Goal: Task Accomplishment & Management: Use online tool/utility

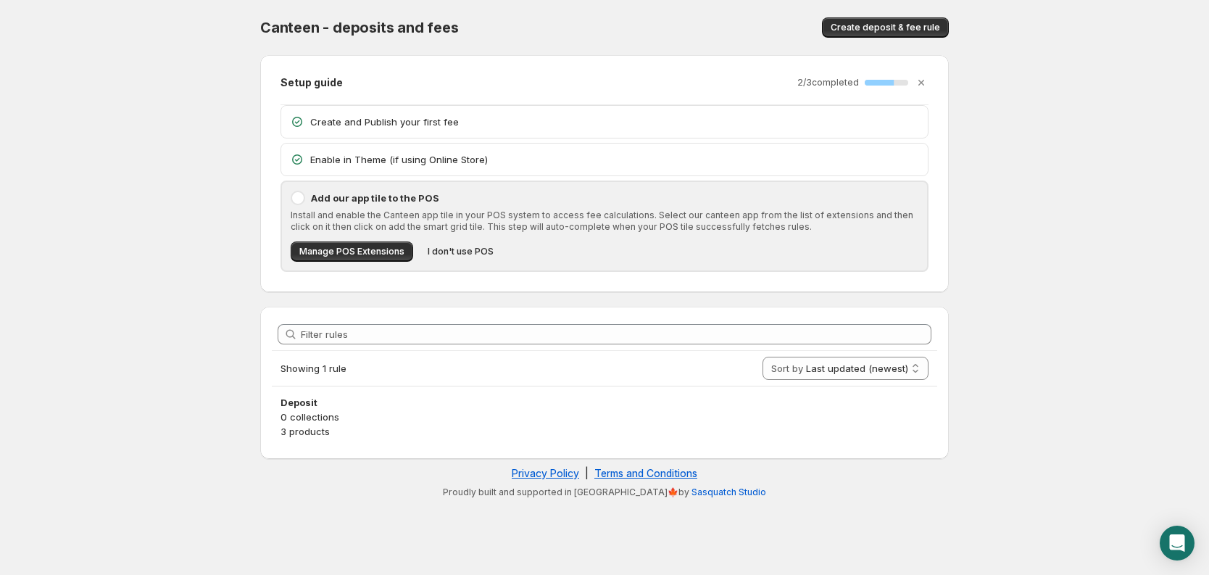
click at [343, 159] on p "Enable in Theme (if using Online Store)" at bounding box center [614, 159] width 609 height 14
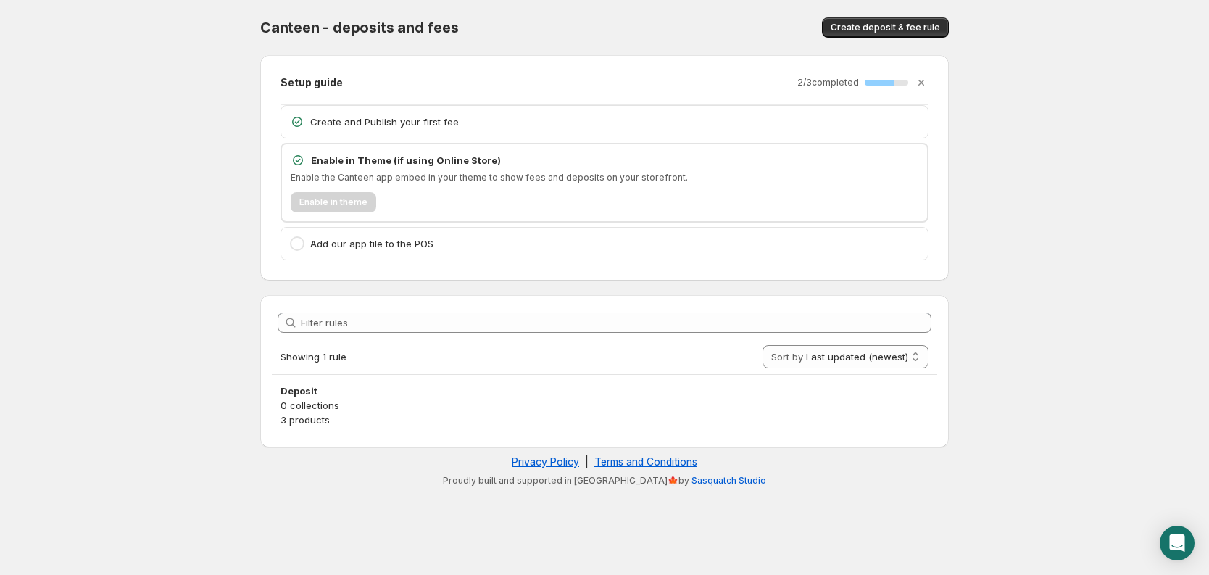
click at [333, 203] on div "Enable in theme" at bounding box center [605, 202] width 628 height 20
click at [343, 160] on p "Enable in Theme (if using Online Store)" at bounding box center [614, 160] width 607 height 14
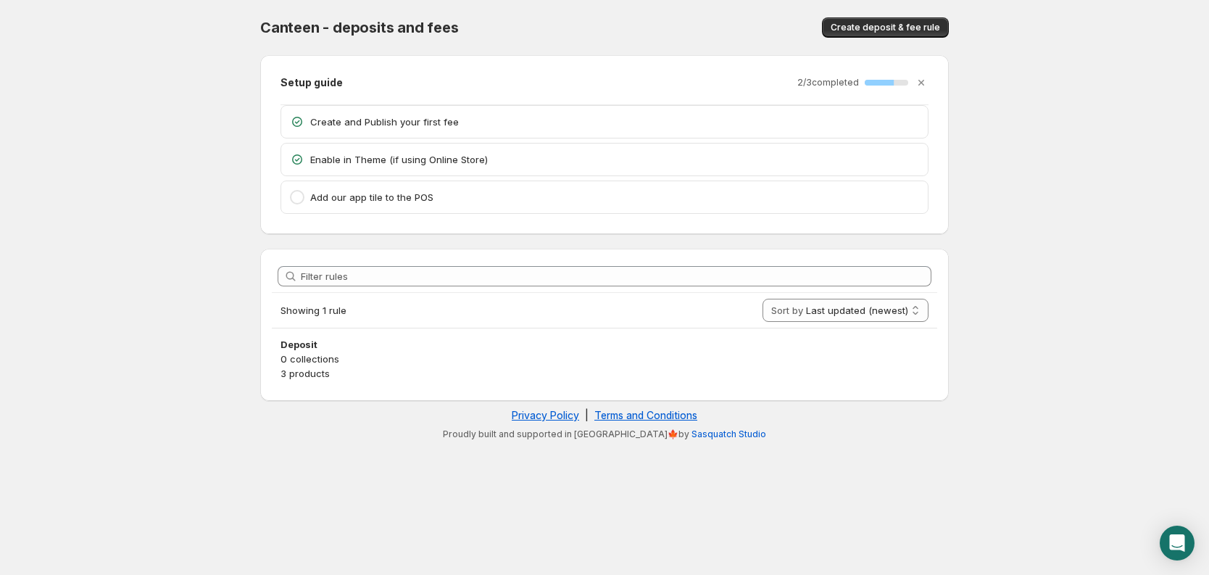
click at [343, 160] on p "Enable in Theme (if using Online Store)" at bounding box center [614, 159] width 609 height 14
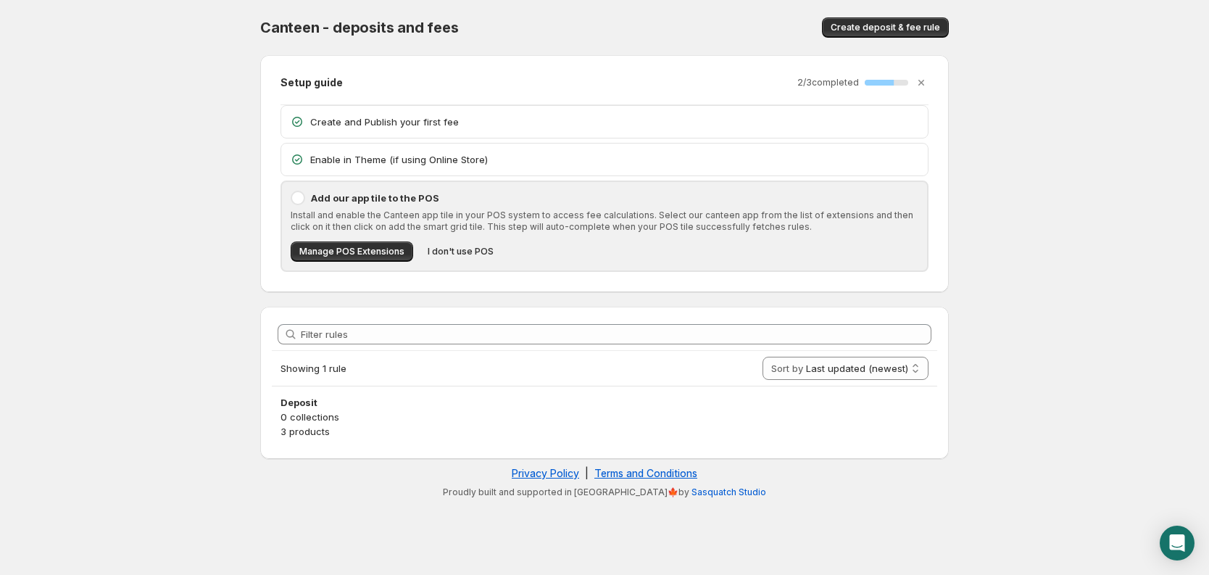
click at [452, 130] on div "Create and Publish your first fee" at bounding box center [604, 122] width 646 height 32
click at [364, 119] on p "Create and Publish your first fee" at bounding box center [614, 121] width 609 height 14
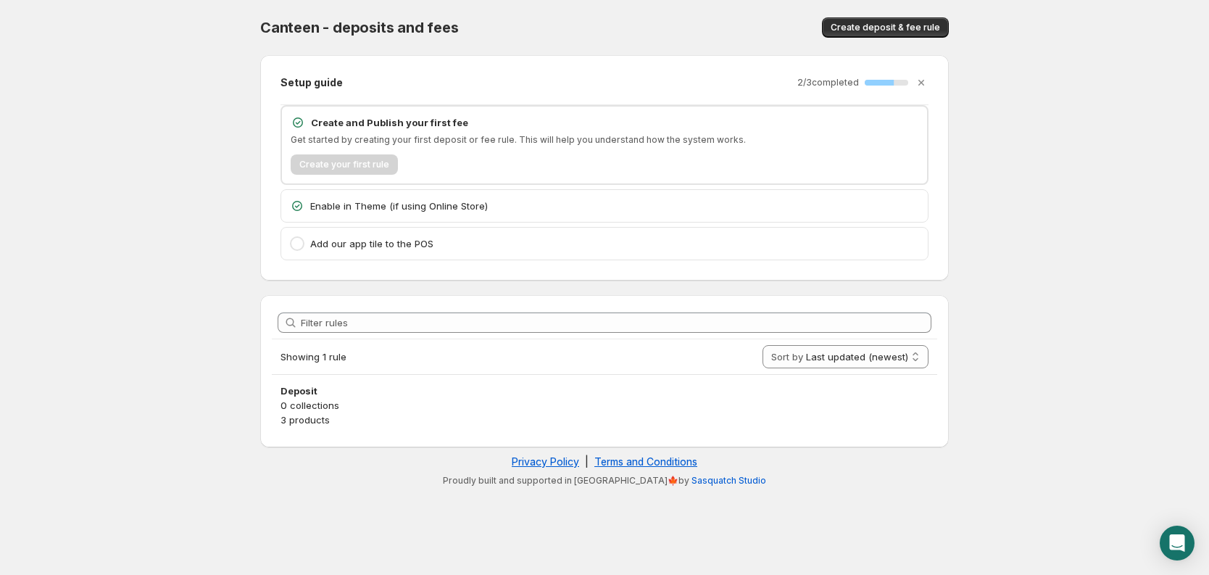
drag, startPoint x: 396, startPoint y: 197, endPoint x: 398, endPoint y: 206, distance: 9.0
click at [396, 197] on div "Enable in Theme (if using Online Store)" at bounding box center [604, 206] width 646 height 32
click at [399, 207] on p "Enable in Theme (if using Online Store)" at bounding box center [614, 206] width 609 height 14
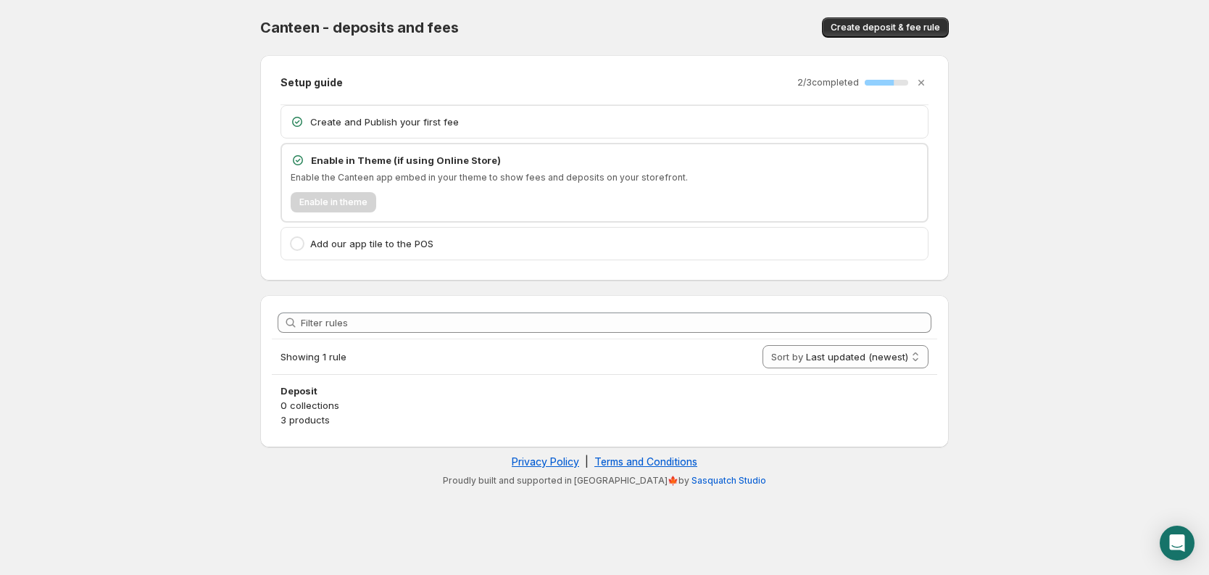
click at [411, 243] on p "Add our app tile to the POS" at bounding box center [614, 243] width 609 height 14
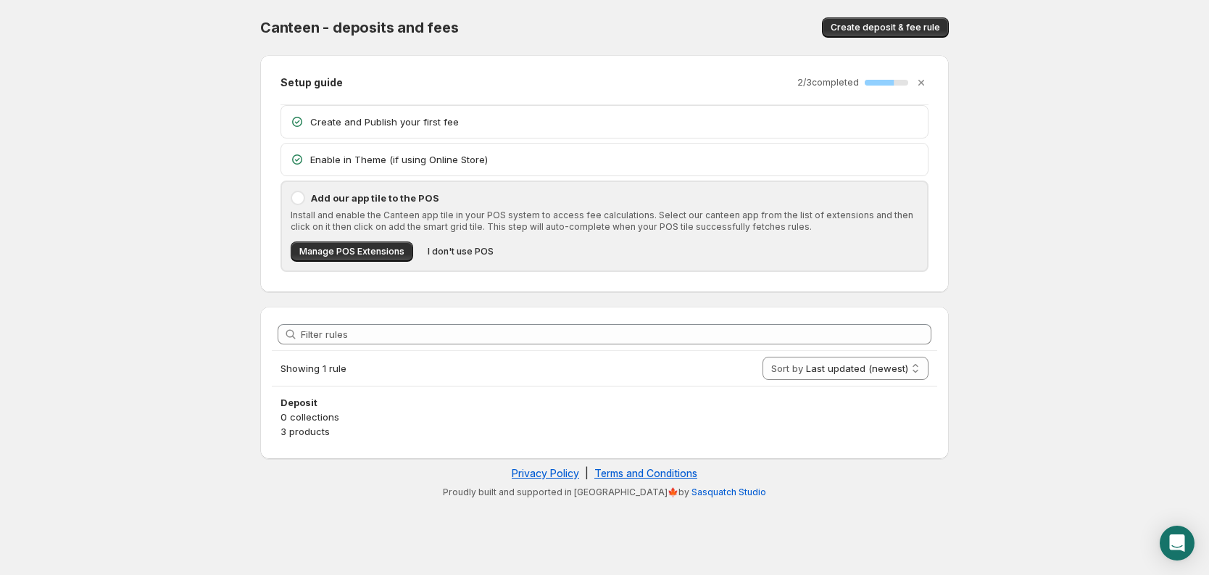
click at [873, 78] on div "2 / 3 completed 67 %" at bounding box center [862, 82] width 131 height 14
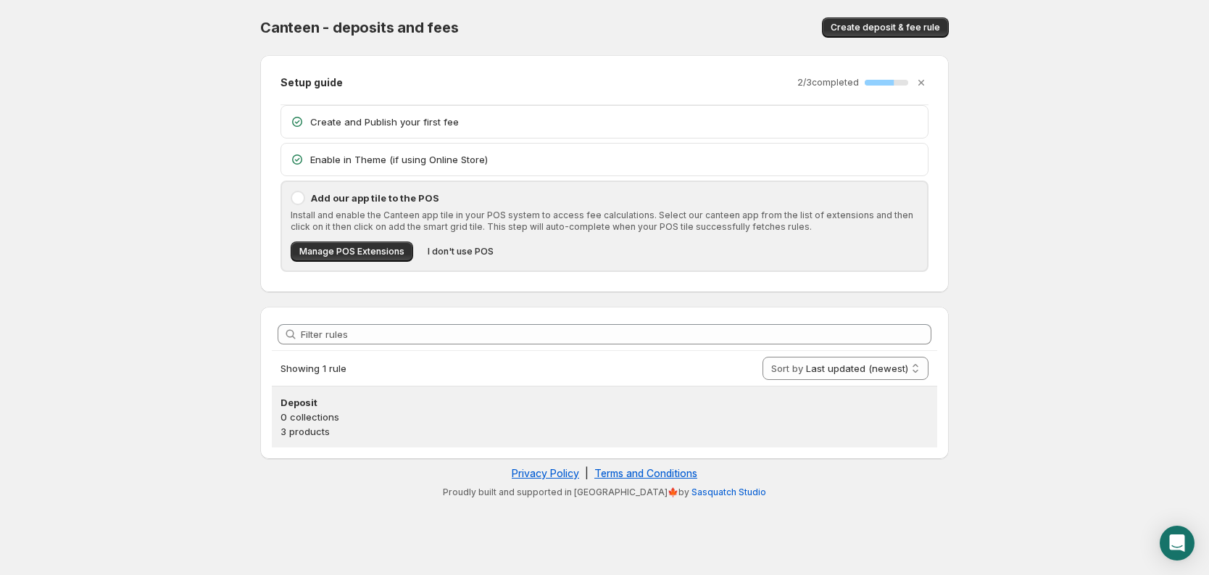
click at [321, 411] on p "0 collections" at bounding box center [604, 416] width 648 height 14
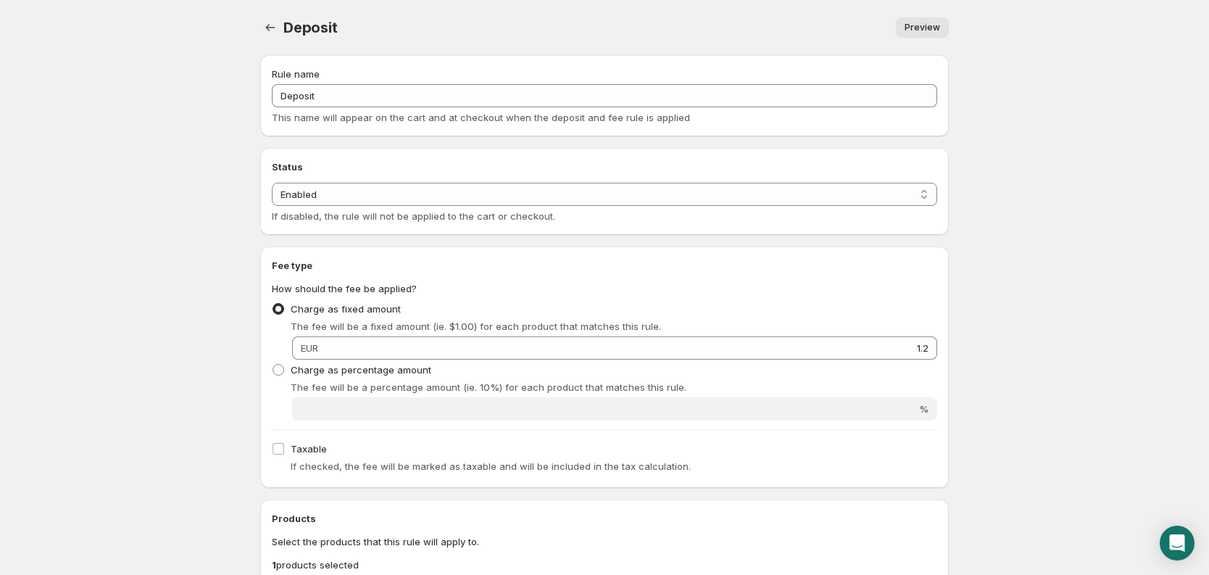
click at [920, 27] on span "Preview" at bounding box center [922, 28] width 36 height 12
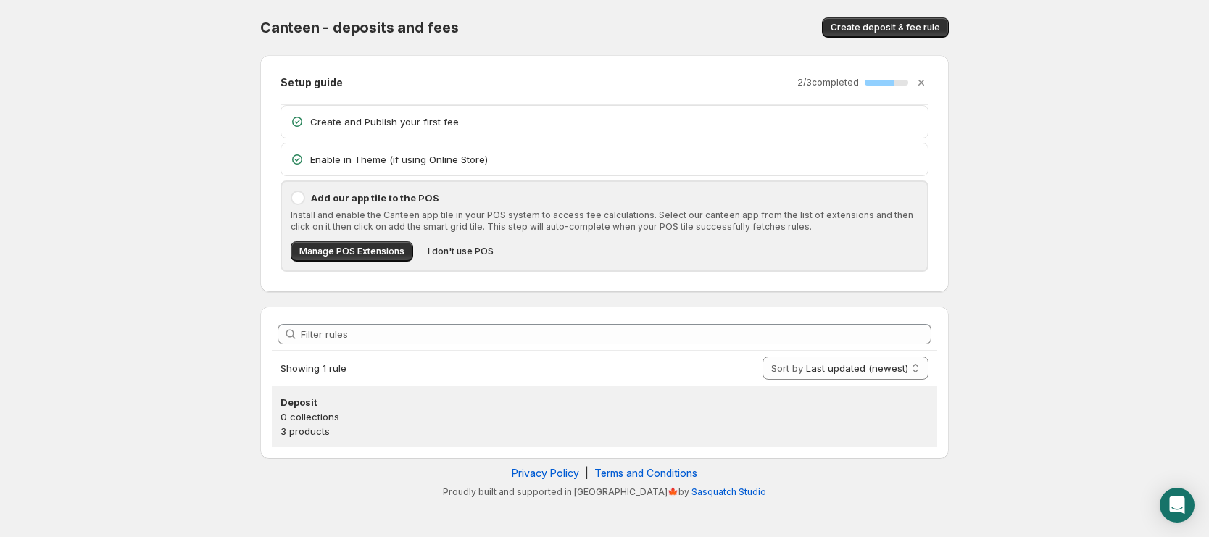
click at [410, 430] on p "3 products" at bounding box center [604, 431] width 648 height 14
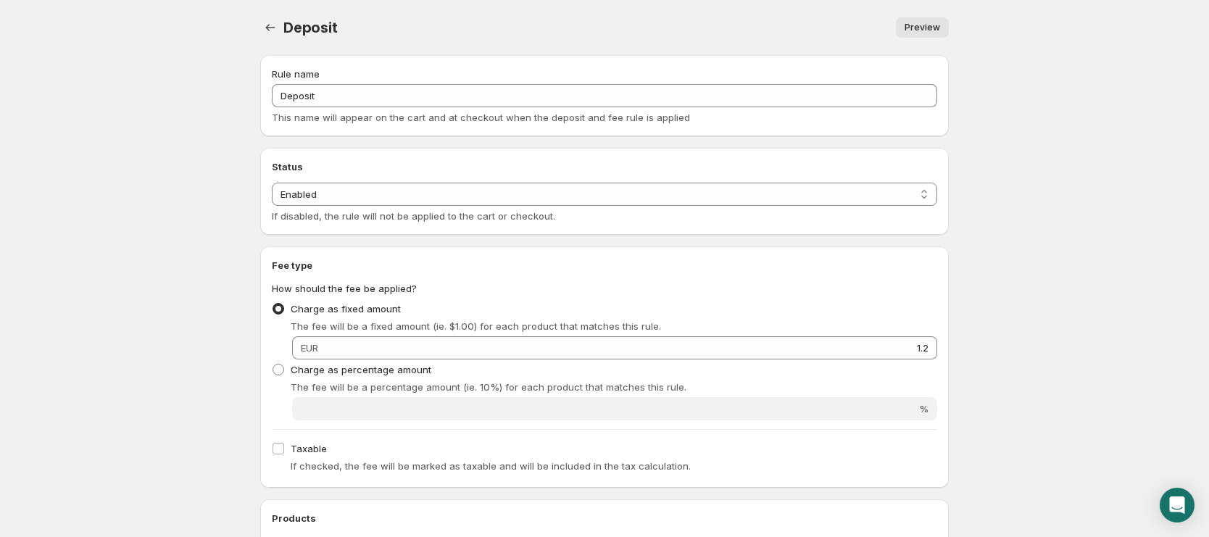
click at [935, 29] on span "Preview" at bounding box center [922, 28] width 36 height 12
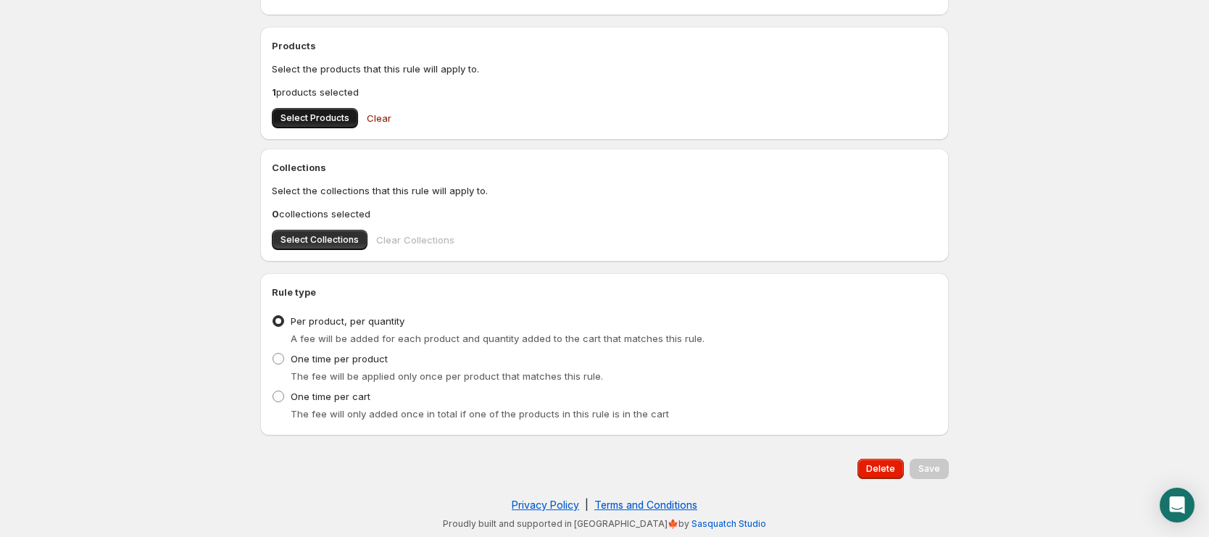
click at [321, 120] on span "Select Products" at bounding box center [314, 118] width 69 height 12
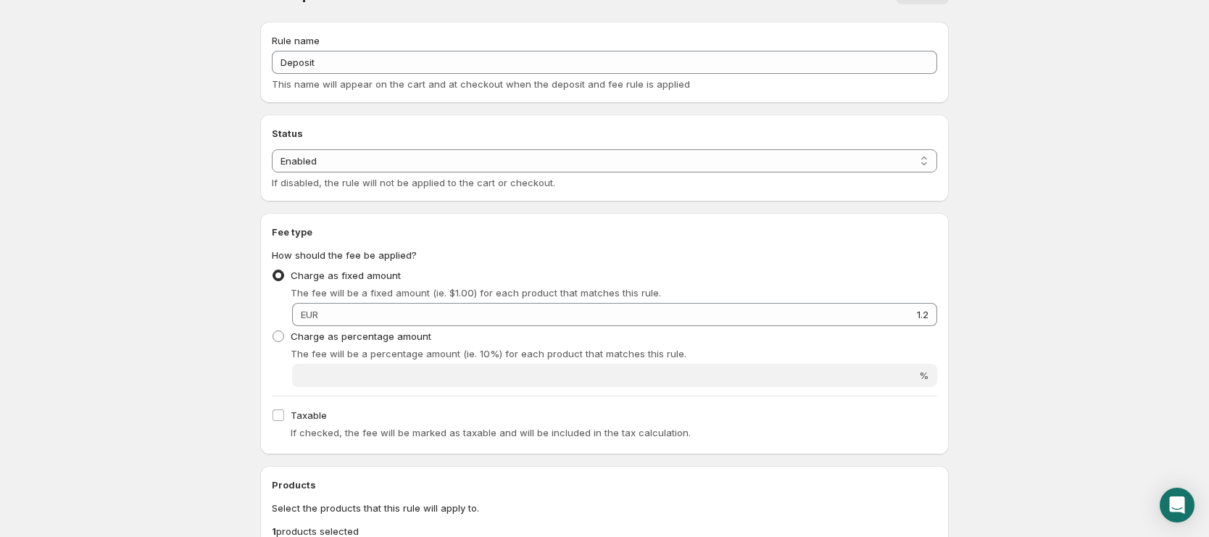
scroll to position [0, 0]
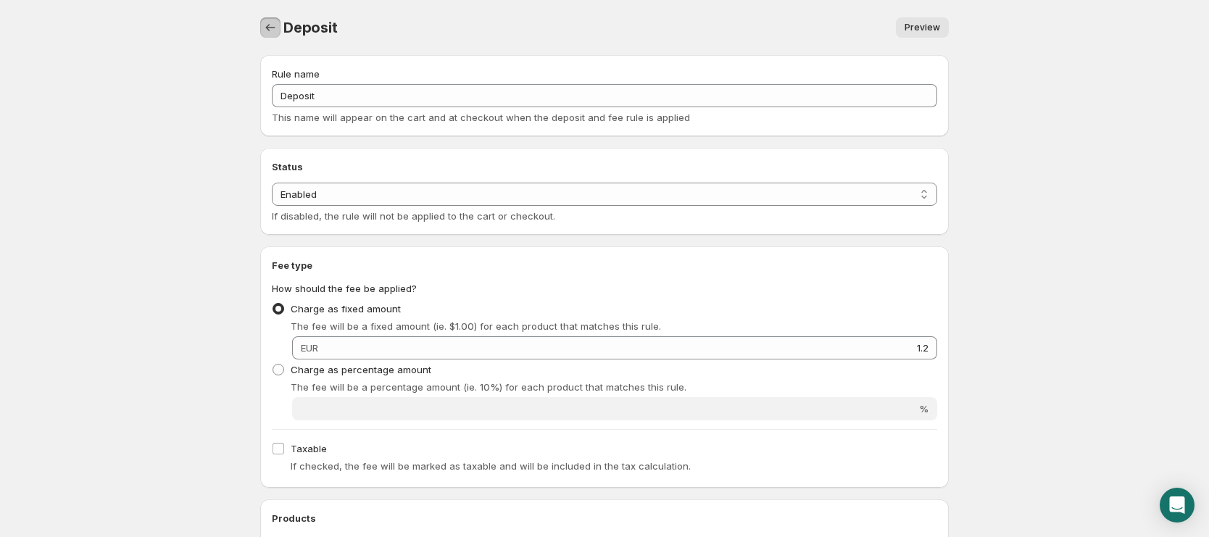
click at [269, 26] on icon "Settings" at bounding box center [270, 27] width 14 height 14
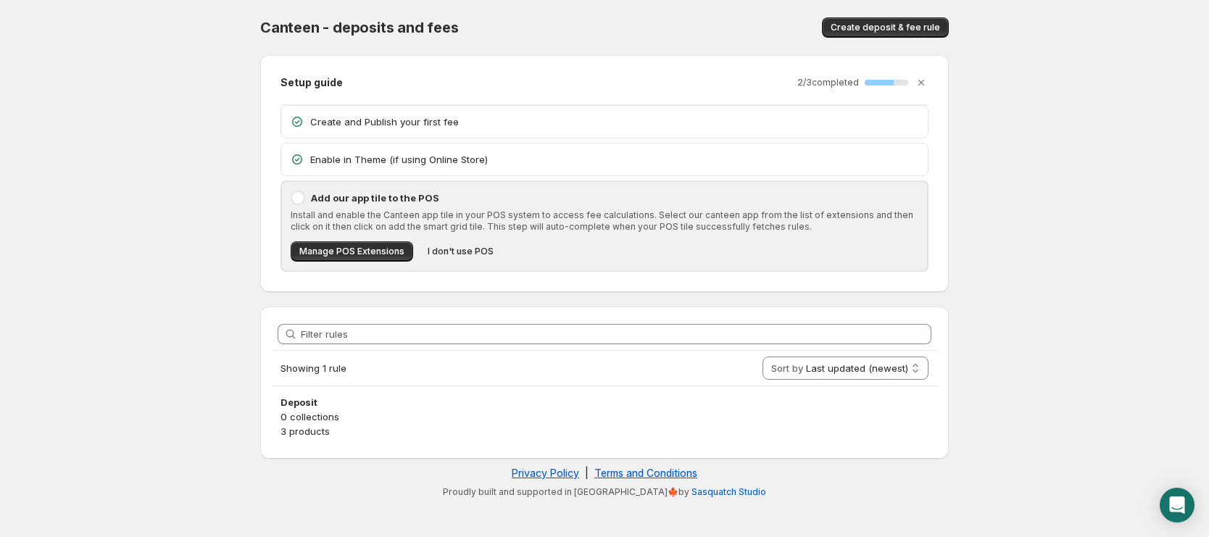
click at [517, 159] on p "Enable in Theme (if using Online Store)" at bounding box center [614, 159] width 609 height 14
click at [890, 22] on span "Create deposit & fee rule" at bounding box center [884, 28] width 109 height 12
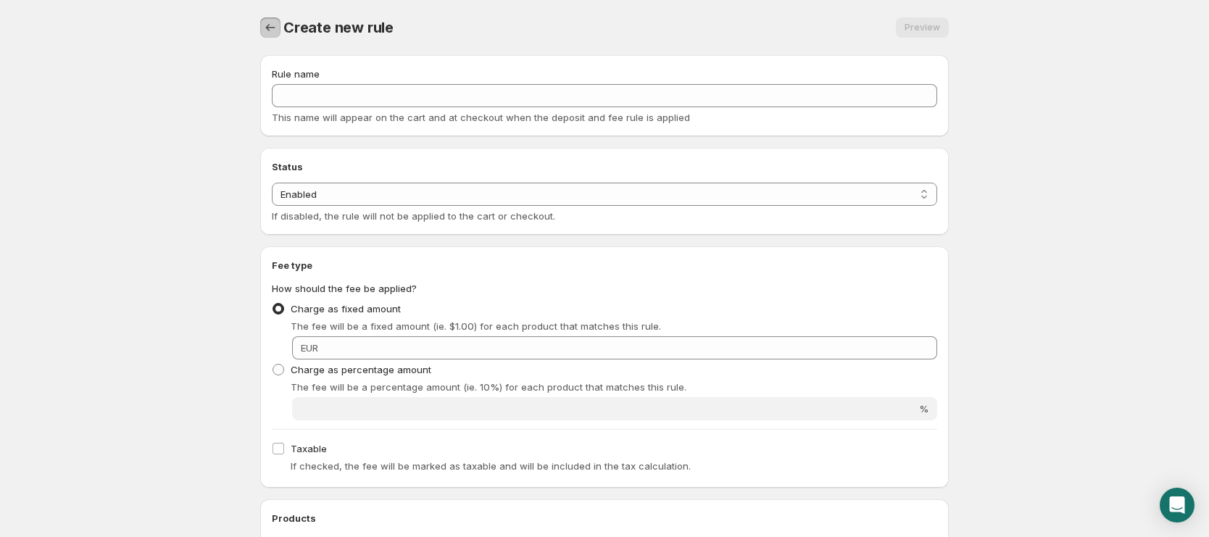
click at [275, 28] on icon "Settings" at bounding box center [270, 27] width 14 height 14
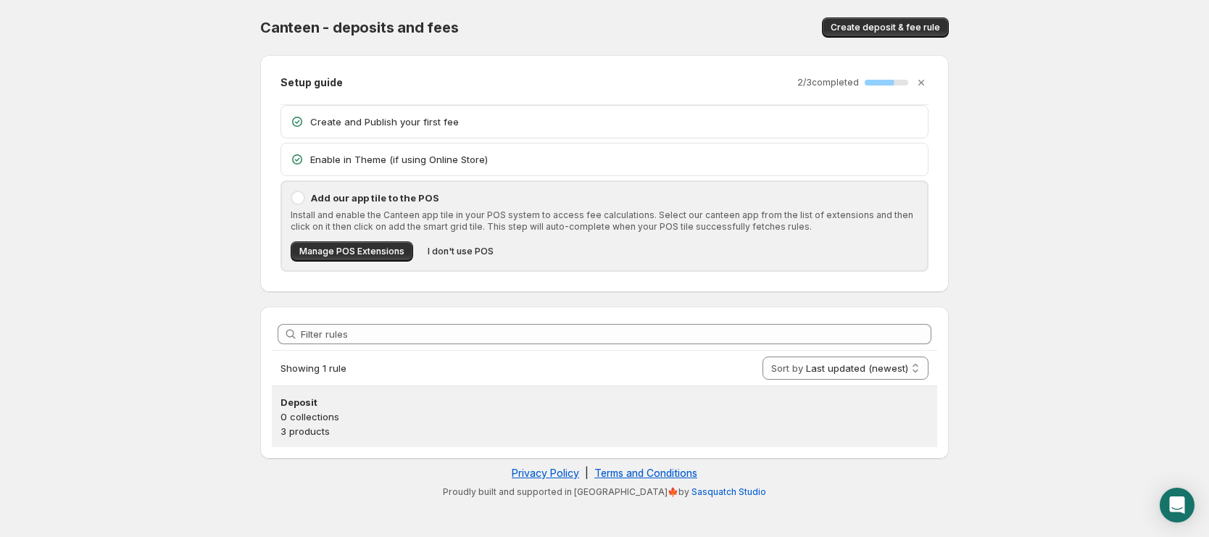
click at [297, 400] on h3 "Deposit" at bounding box center [604, 402] width 648 height 14
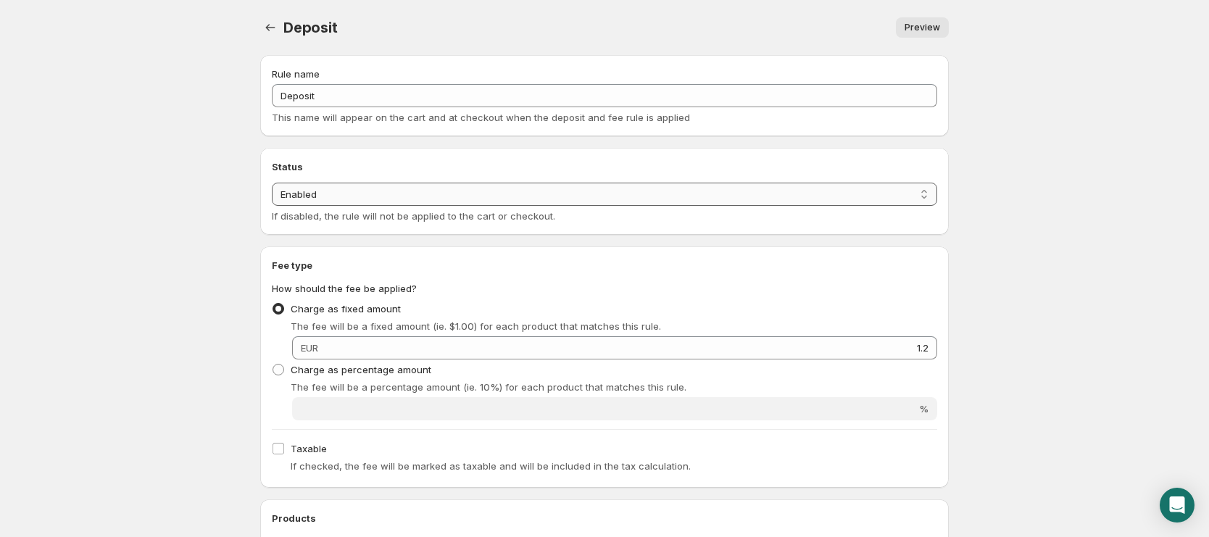
click at [672, 201] on select "Enabled Disabled" at bounding box center [604, 194] width 665 height 23
select select "deactive"
click at [272, 206] on select "Enabled Disabled" at bounding box center [604, 194] width 665 height 23
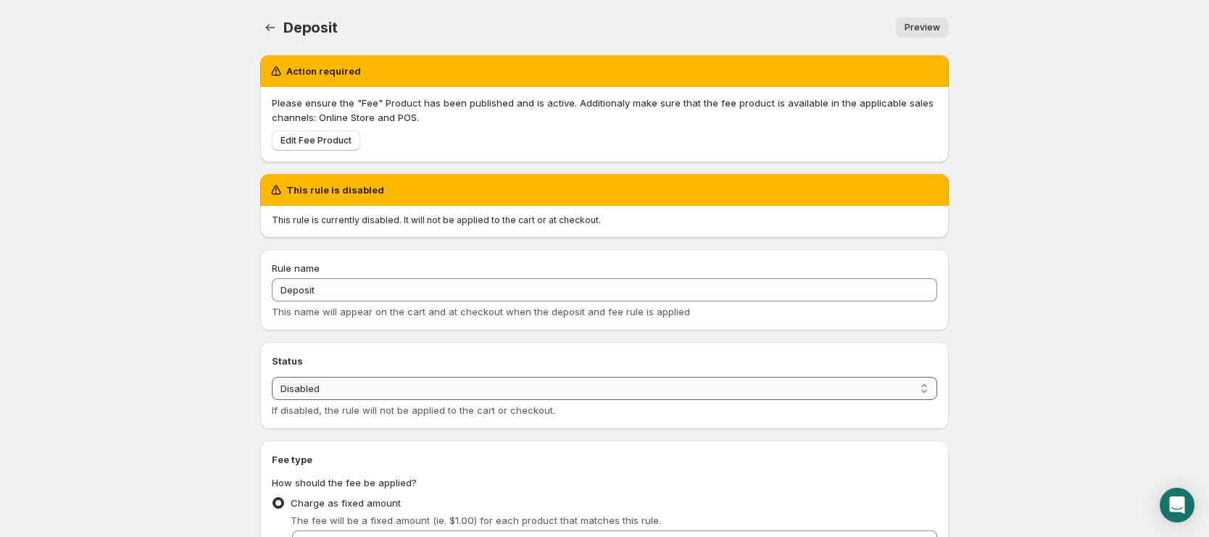
click at [730, 387] on select "Enabled Disabled" at bounding box center [604, 388] width 665 height 23
click at [272, 377] on select "Enabled Disabled" at bounding box center [604, 388] width 665 height 23
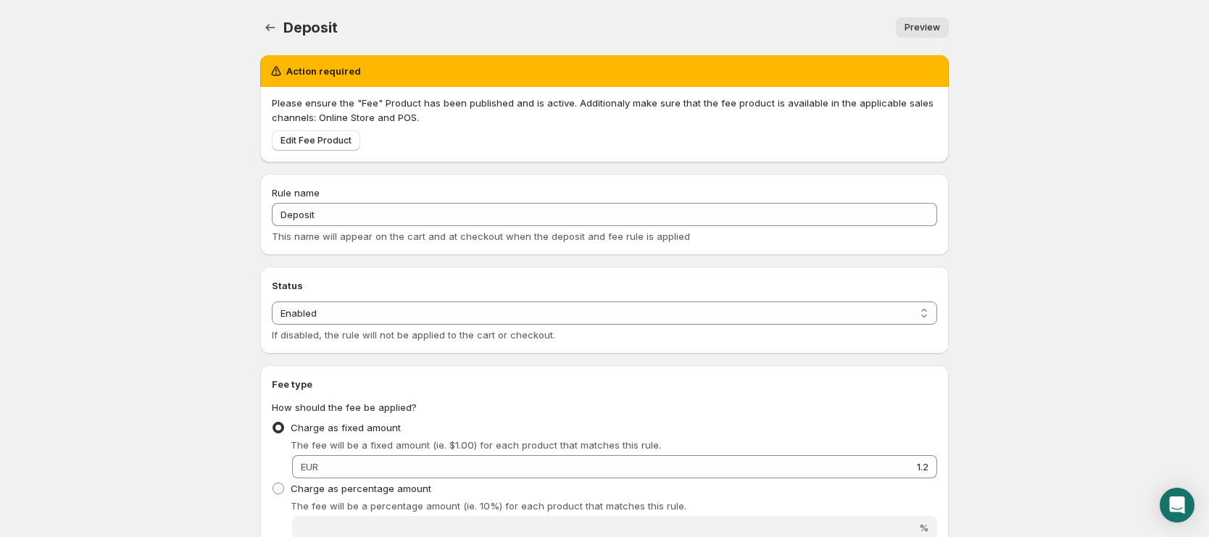
select select "deactive"
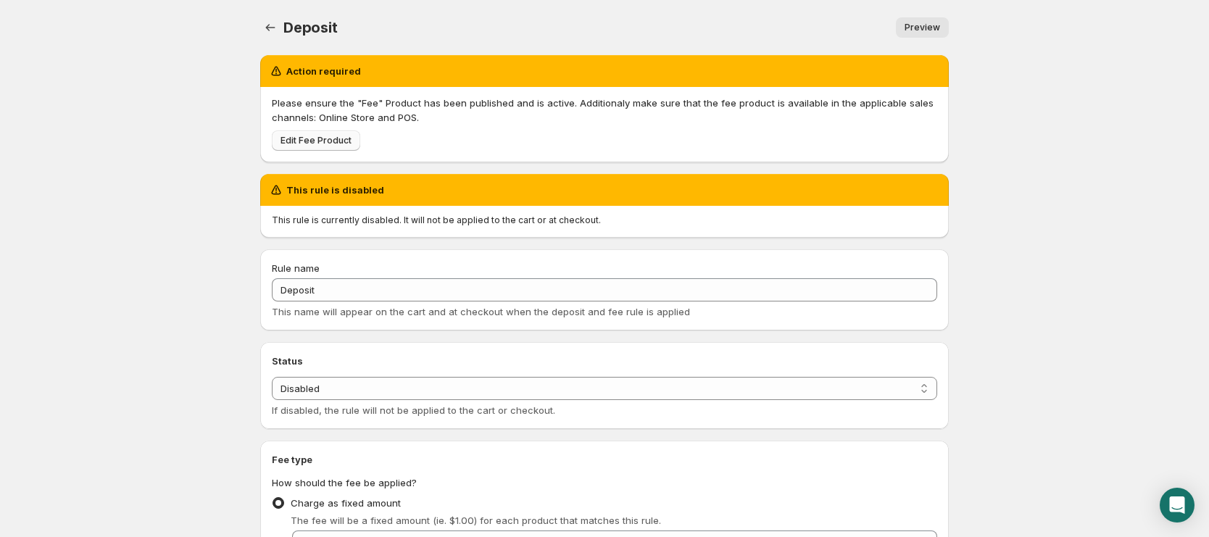
click at [322, 143] on span "Edit Fee Product" at bounding box center [315, 141] width 71 height 12
click at [446, 382] on select "Enabled Disabled" at bounding box center [604, 388] width 665 height 23
select select "active"
click at [272, 377] on select "Enabled Disabled" at bounding box center [604, 388] width 665 height 23
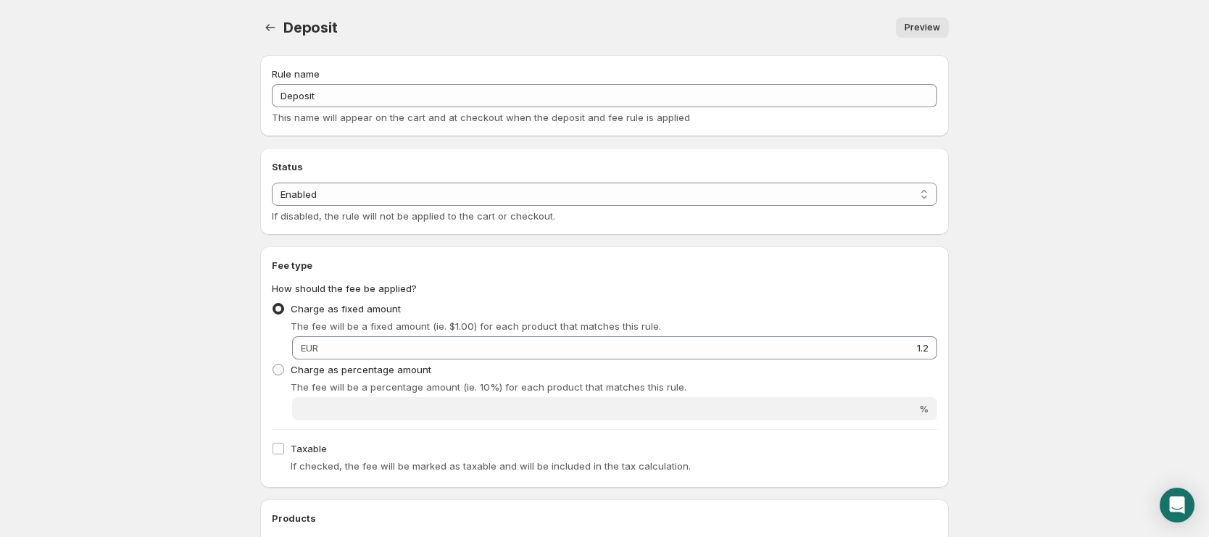
click at [929, 19] on link "Preview" at bounding box center [922, 27] width 53 height 20
